Goal: Task Accomplishment & Management: Use online tool/utility

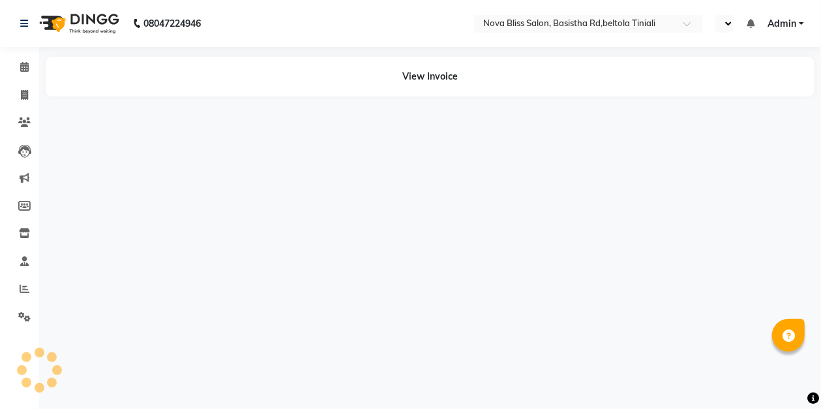
select select "en"
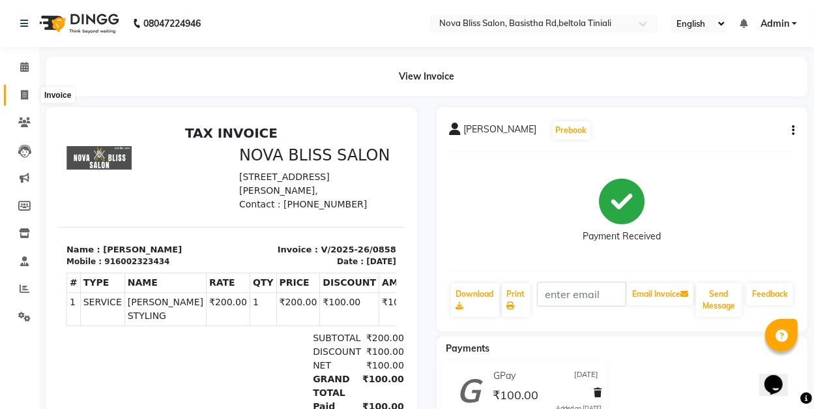
click at [23, 93] on icon at bounding box center [24, 95] width 7 height 10
select select "service"
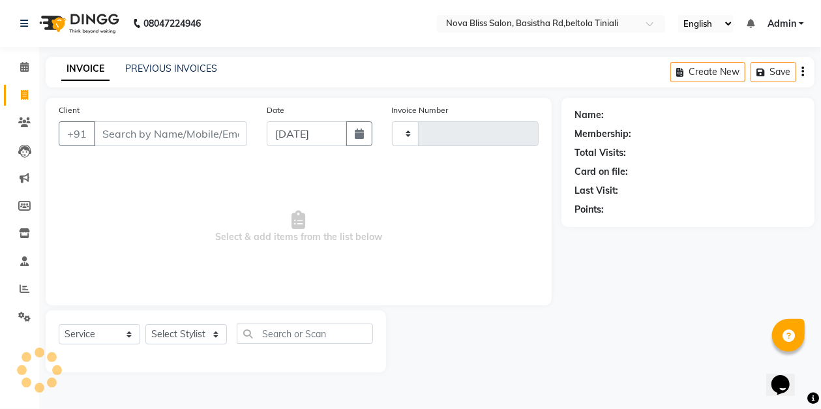
type input "0859"
select select "6211"
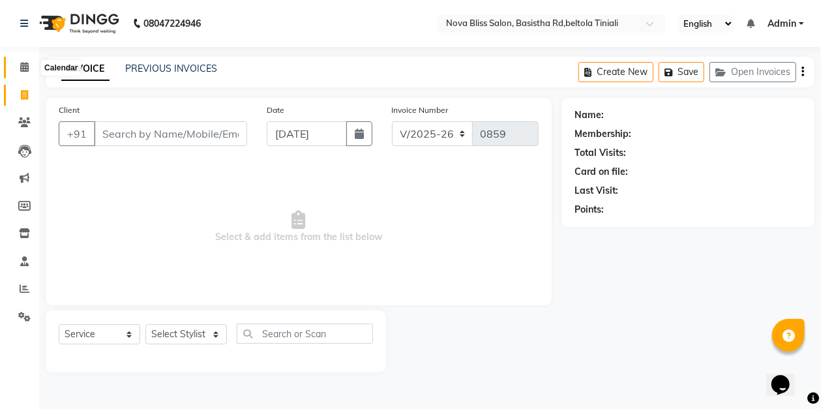
click at [23, 67] on icon at bounding box center [24, 67] width 8 height 10
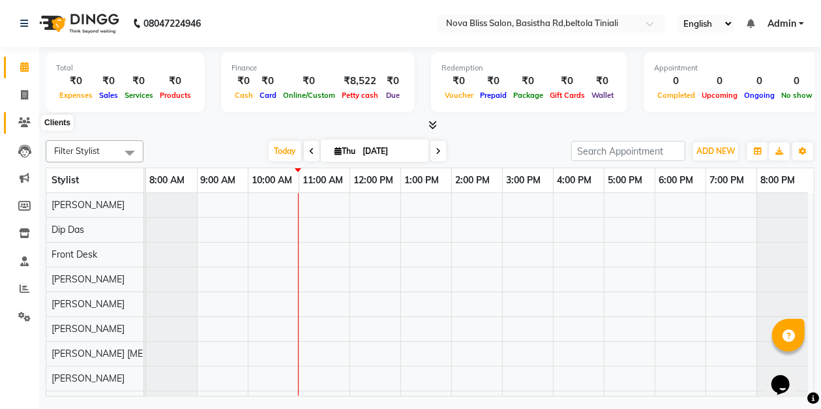
click at [23, 123] on icon at bounding box center [24, 122] width 12 height 10
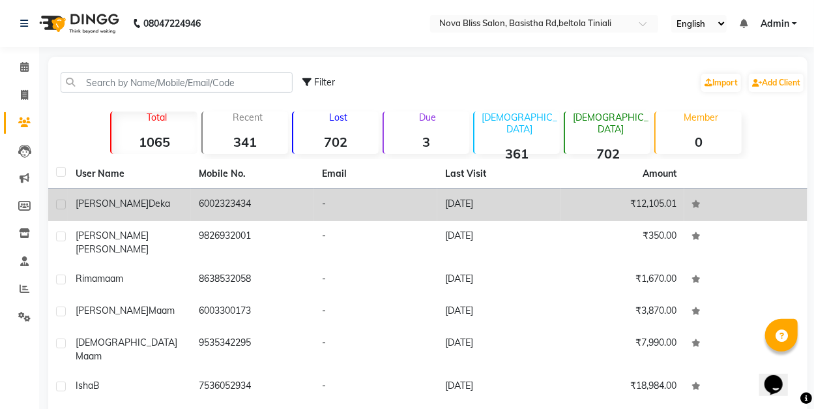
click at [257, 206] on td "6002323434" at bounding box center [252, 205] width 123 height 32
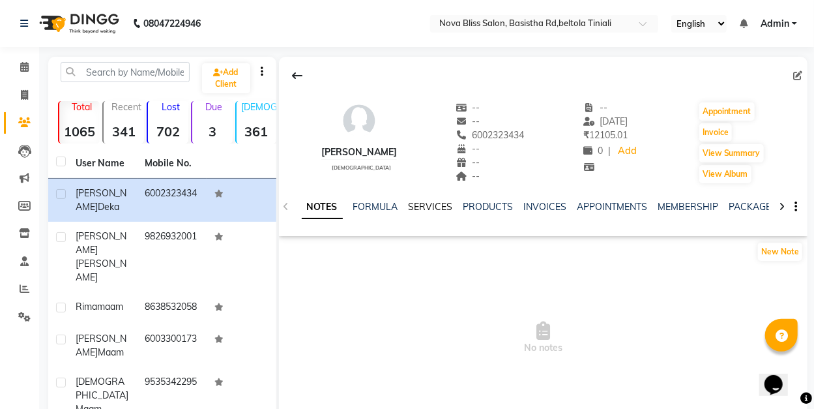
click at [429, 207] on link "SERVICES" at bounding box center [431, 207] width 44 height 12
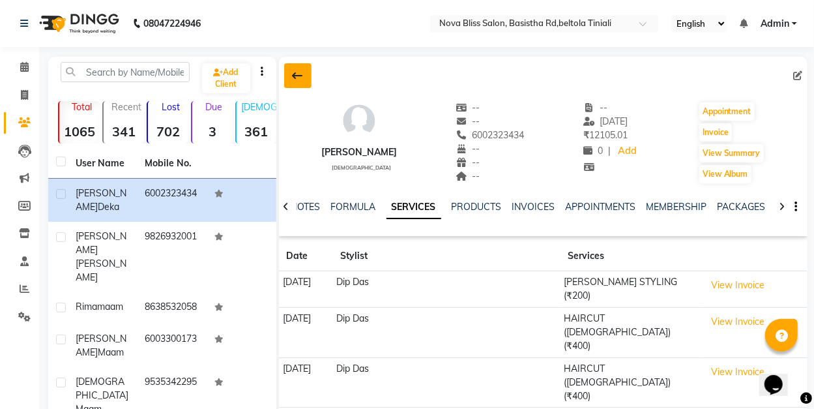
click at [295, 77] on icon at bounding box center [298, 75] width 10 height 10
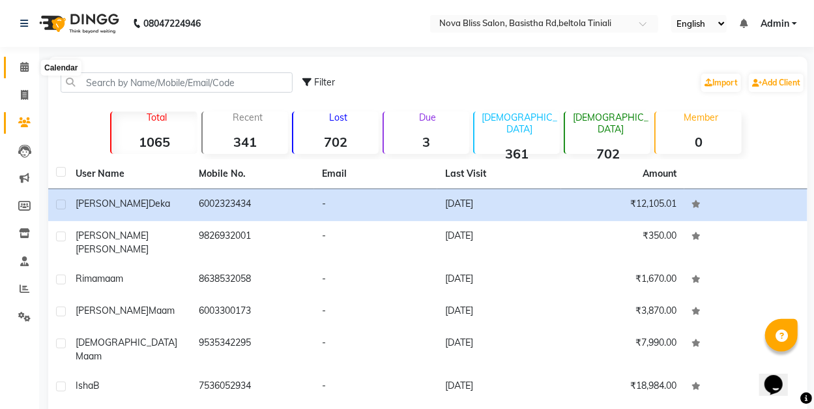
click at [23, 66] on icon at bounding box center [24, 67] width 8 height 10
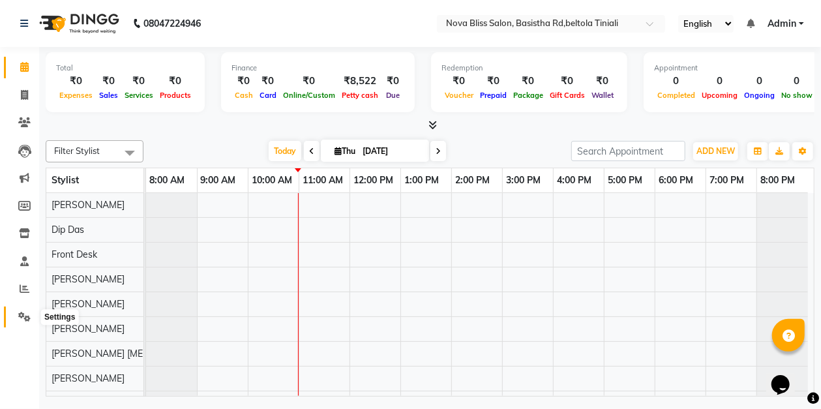
click at [25, 315] on icon at bounding box center [24, 317] width 12 height 10
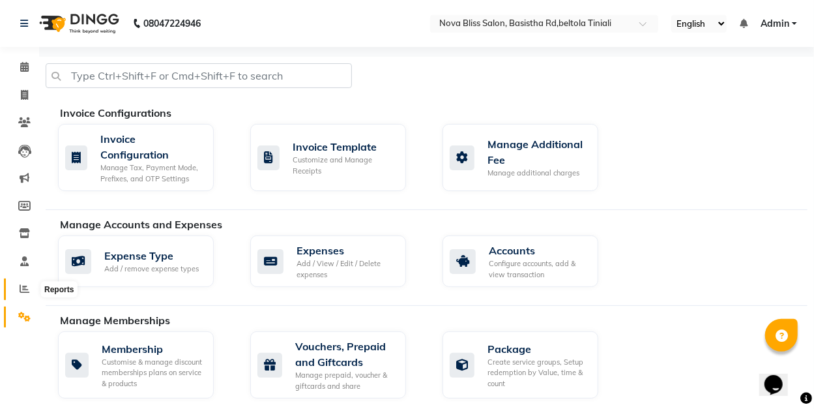
click at [21, 291] on icon at bounding box center [25, 289] width 10 height 10
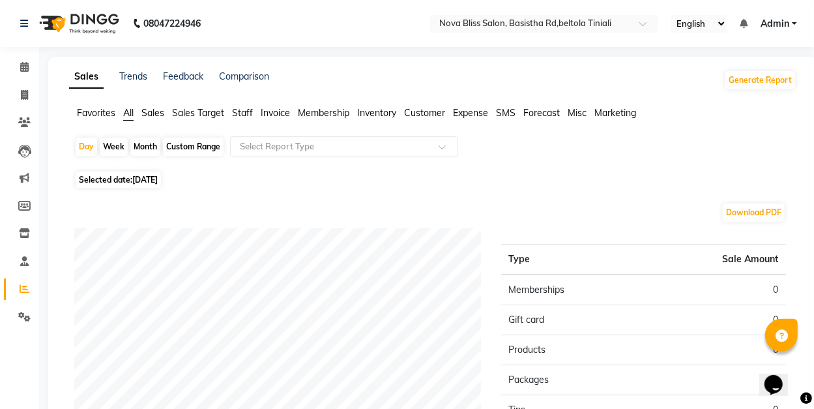
click at [146, 143] on div "Month" at bounding box center [145, 147] width 30 height 18
select select "9"
select select "2025"
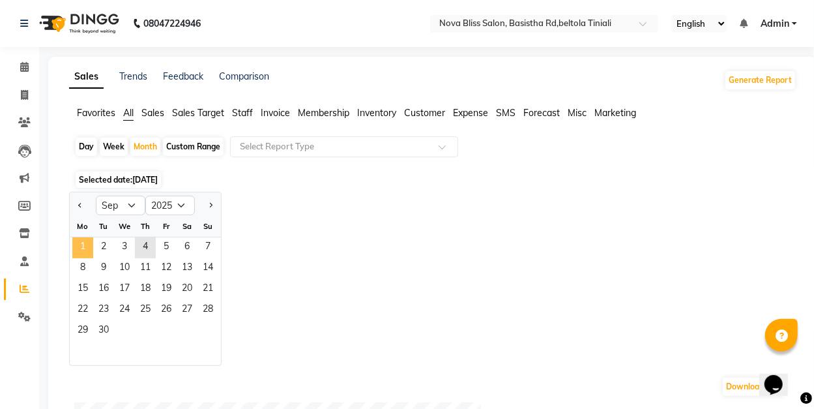
click at [81, 246] on span "1" at bounding box center [82, 247] width 21 height 21
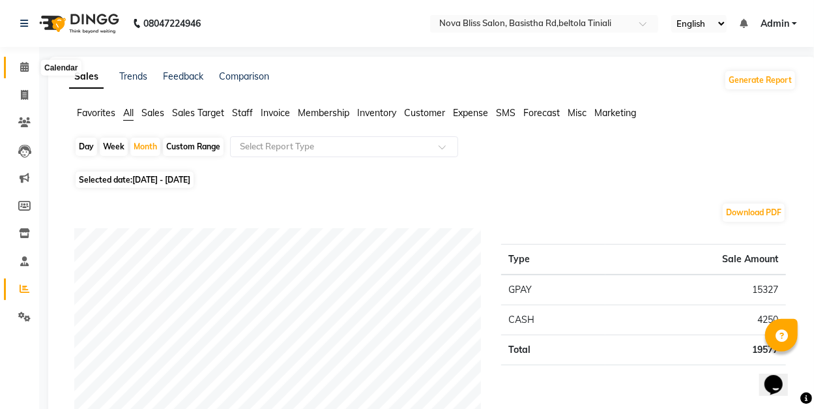
click at [25, 72] on span at bounding box center [24, 67] width 23 height 15
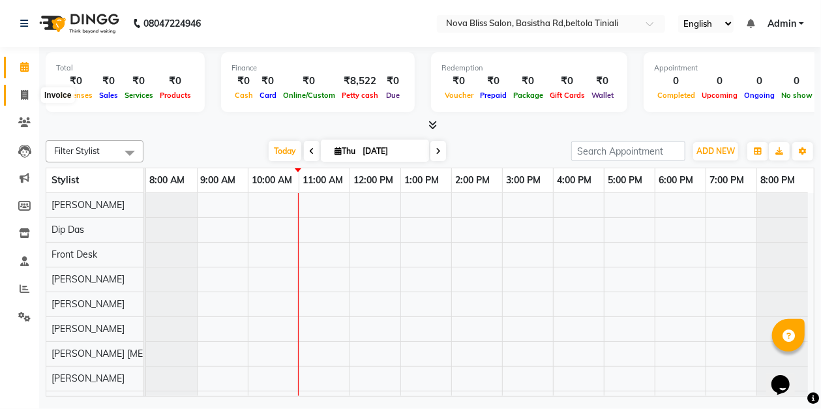
click at [19, 95] on span at bounding box center [24, 95] width 23 height 15
select select "6211"
select select "service"
